Goal: Task Accomplishment & Management: Manage account settings

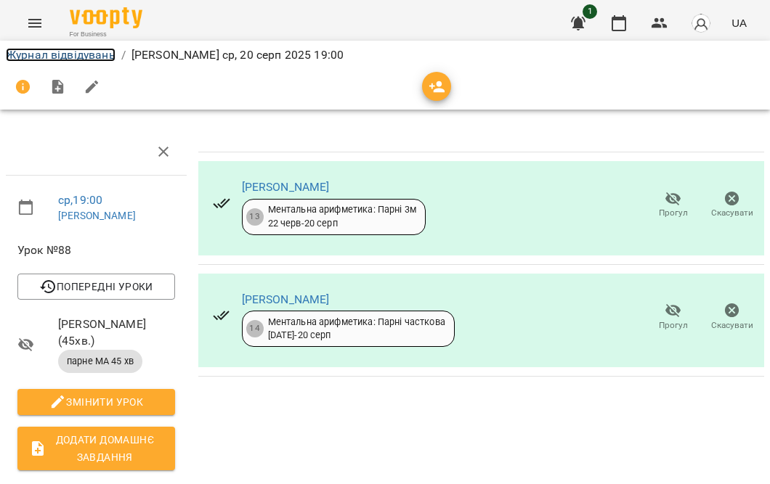
click at [37, 54] on link "Журнал відвідувань" at bounding box center [61, 55] width 110 height 14
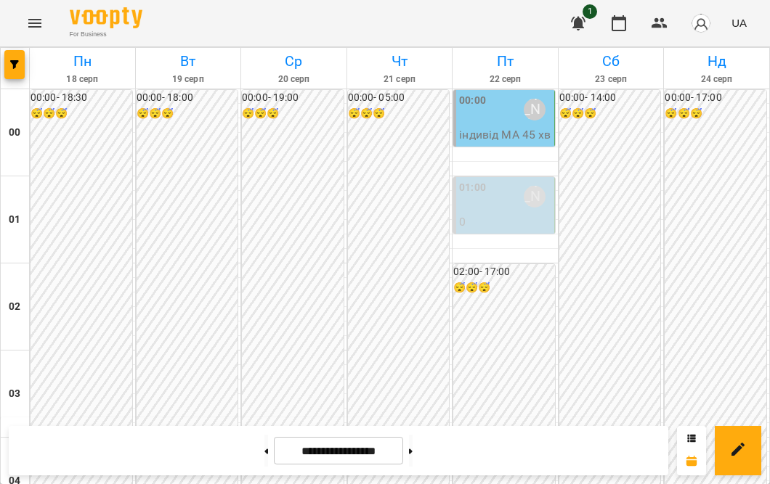
scroll to position [1674, 0]
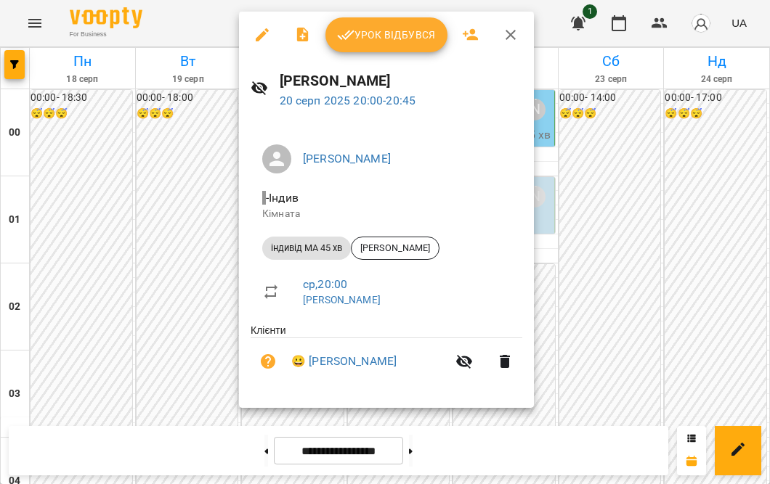
click at [259, 37] on icon "button" at bounding box center [262, 34] width 13 height 13
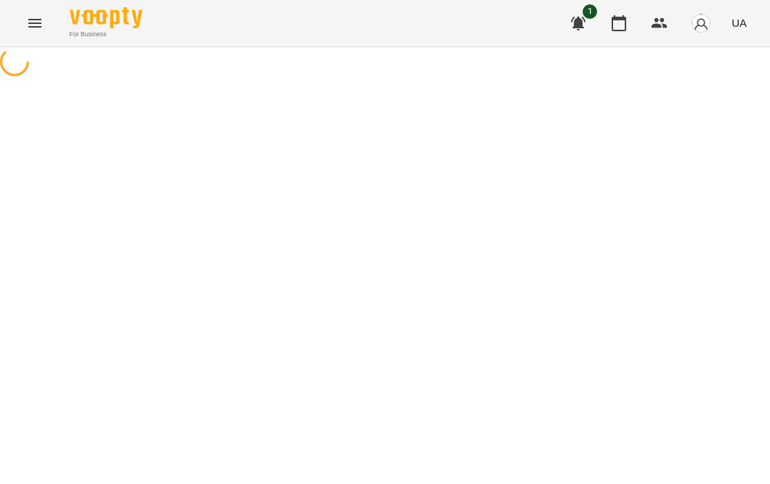
select select "**********"
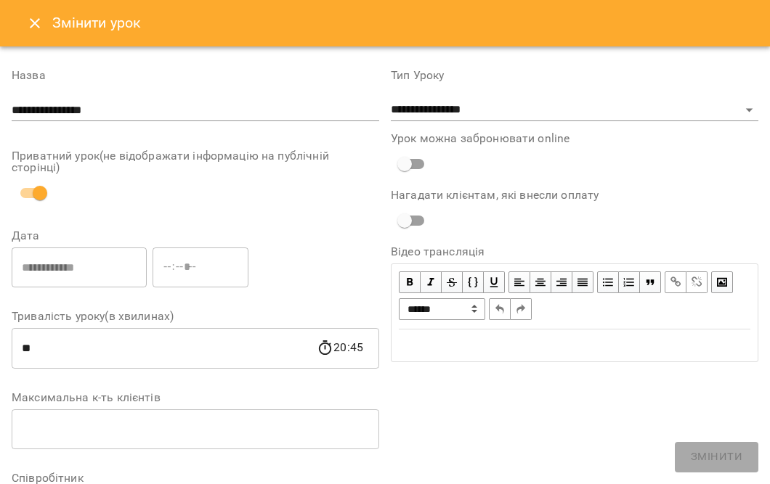
click at [36, 26] on icon "Close" at bounding box center [34, 23] width 17 height 17
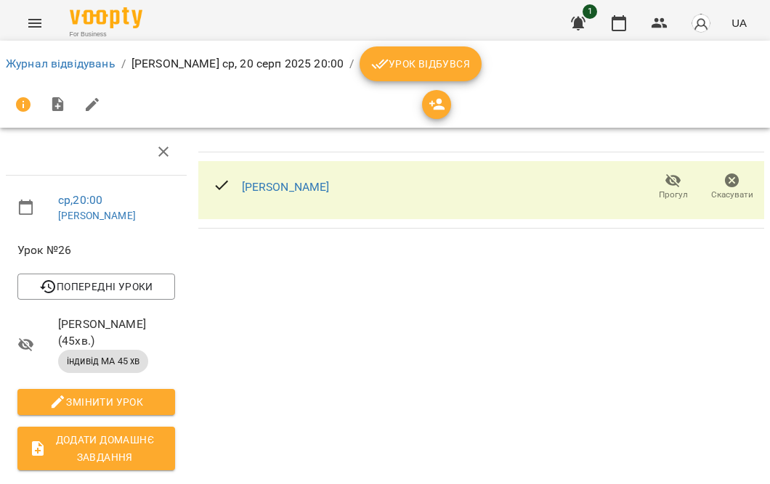
click at [723, 184] on icon "button" at bounding box center [731, 180] width 17 height 17
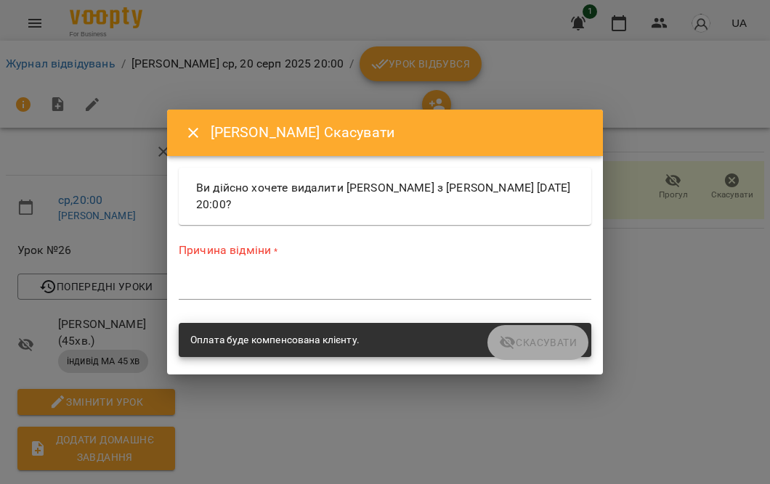
click at [343, 282] on textarea at bounding box center [385, 288] width 412 height 14
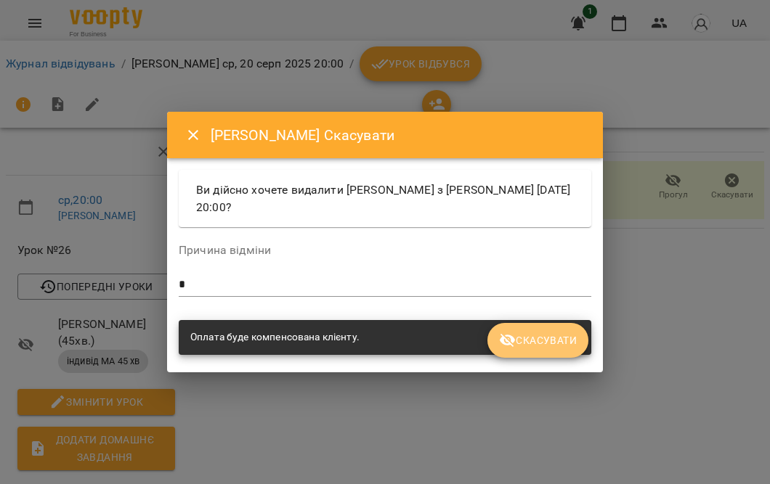
click at [531, 335] on span "Скасувати" at bounding box center [538, 340] width 78 height 17
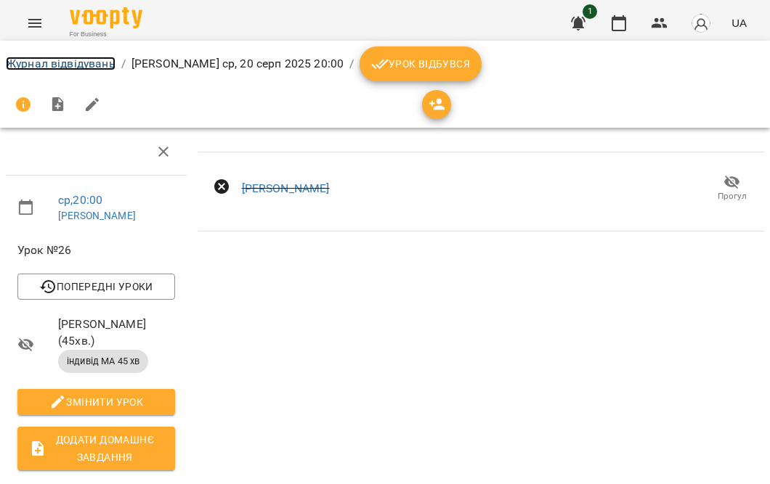
click at [43, 61] on link "Журнал відвідувань" at bounding box center [61, 64] width 110 height 14
